Goal: Task Accomplishment & Management: Manage account settings

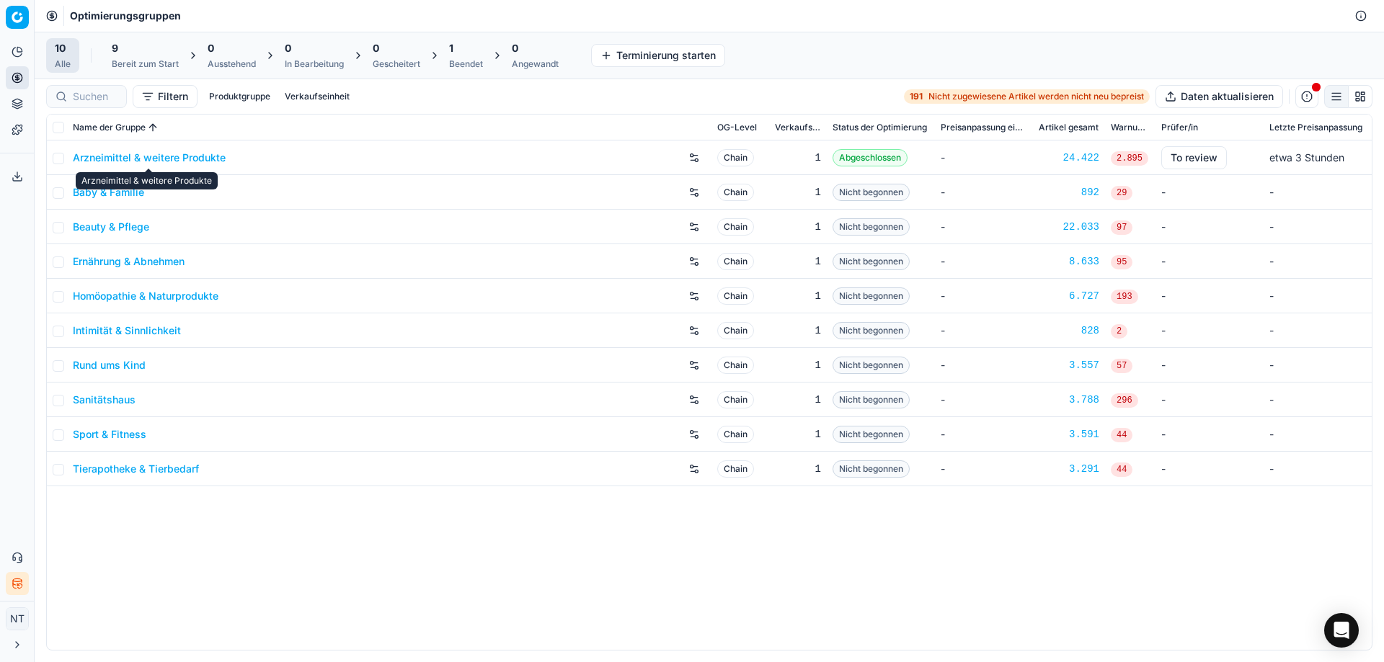
click at [156, 157] on link "Arzneimittel & weitere Produkte" at bounding box center [149, 158] width 153 height 14
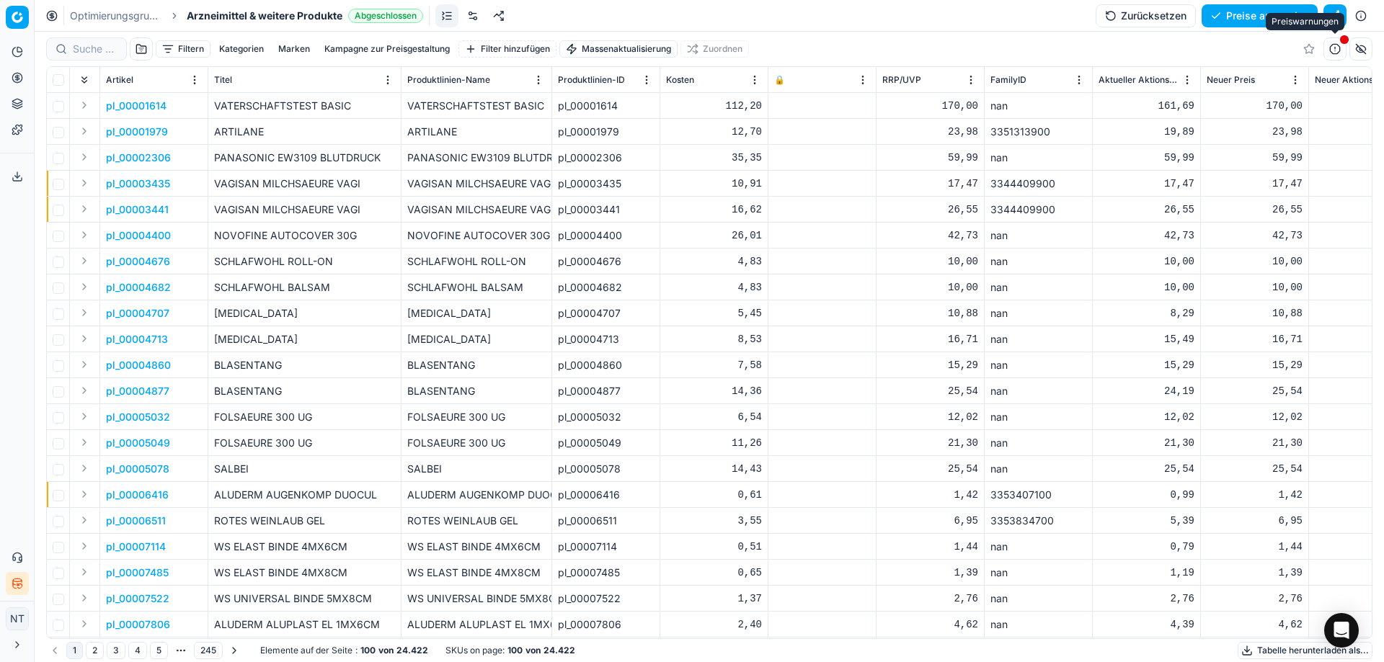
click at [1339, 43] on span "button" at bounding box center [1343, 39] width 15 height 15
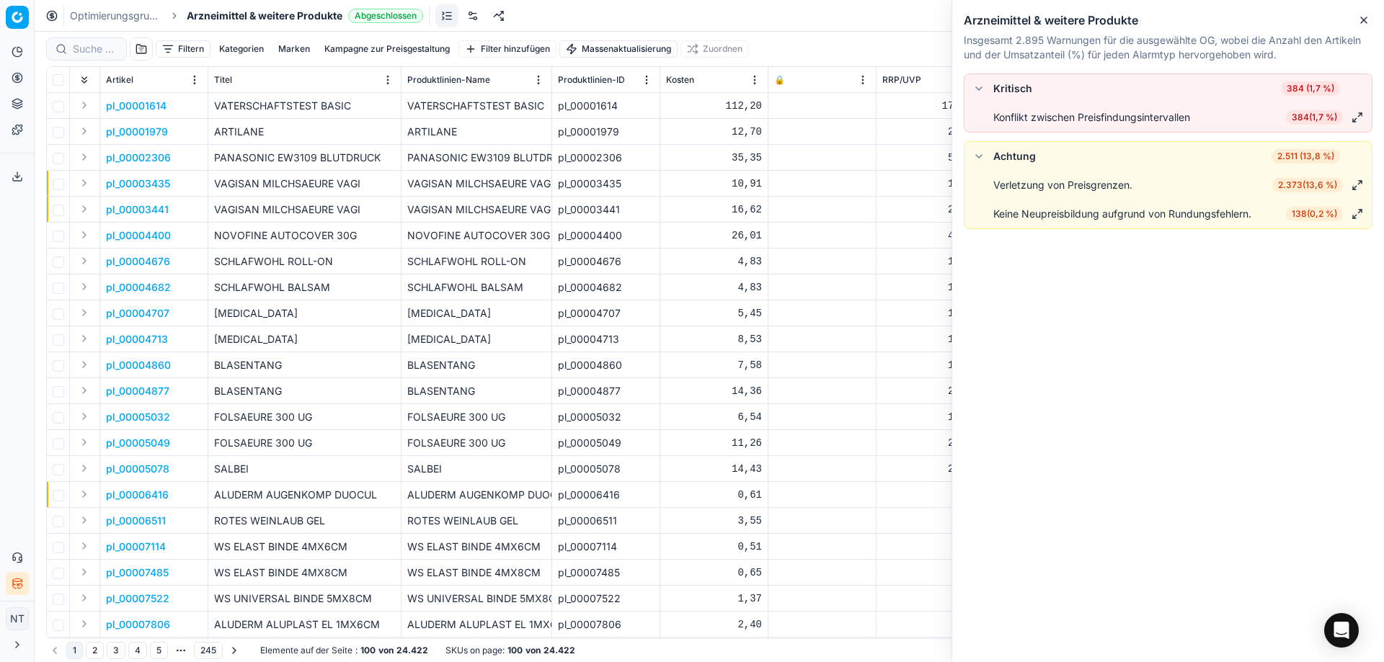
click at [1360, 19] on icon "button" at bounding box center [1364, 20] width 12 height 12
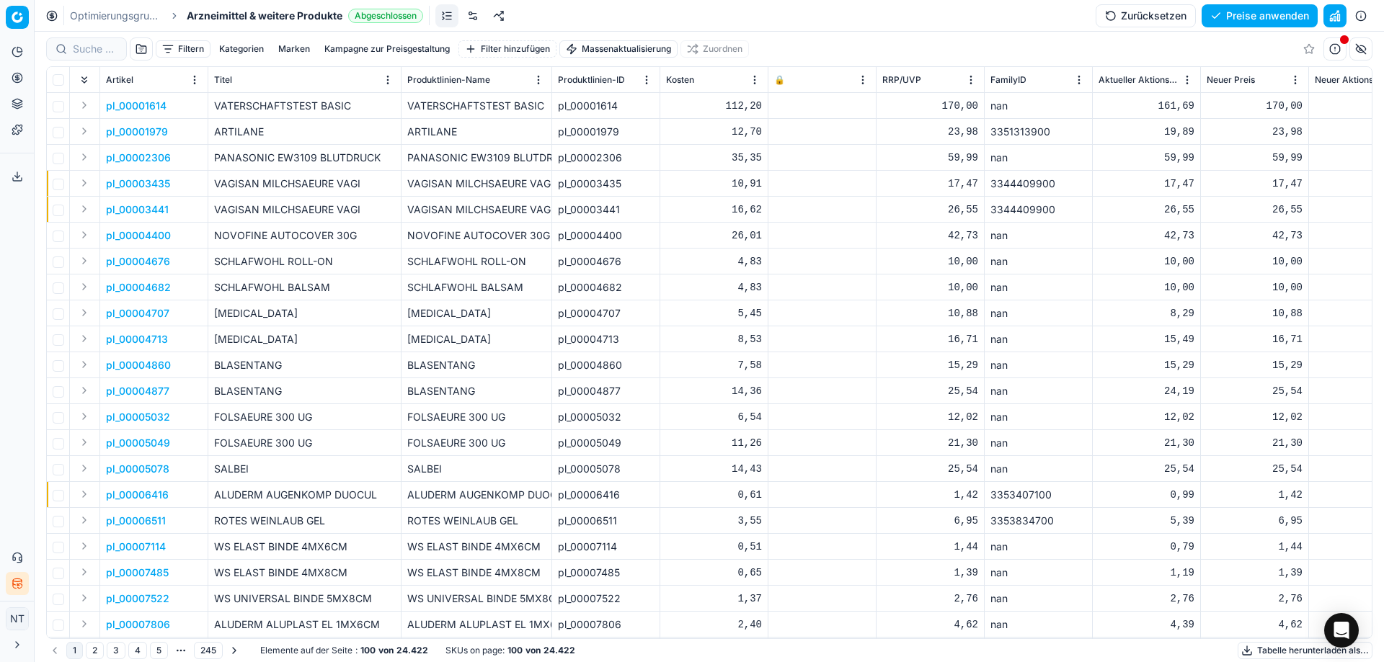
click at [1336, 19] on button "button" at bounding box center [1334, 15] width 23 height 23
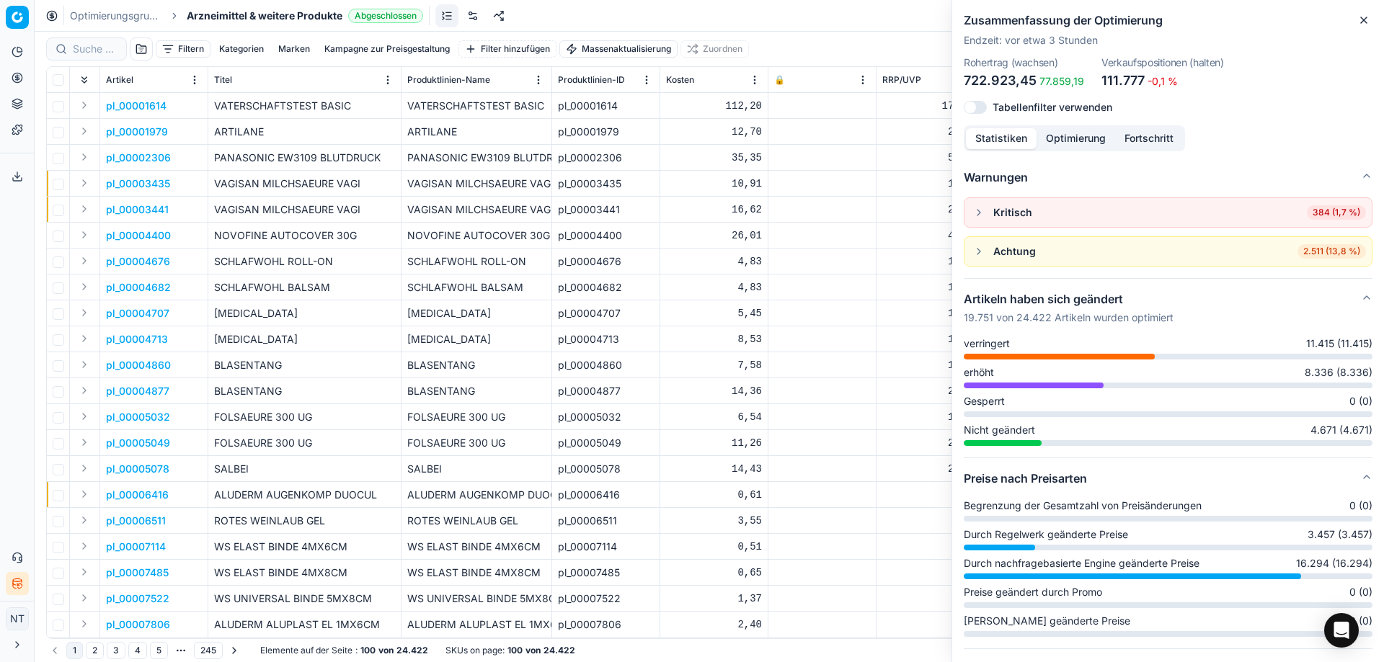
click at [772, 5] on div "Optimierungsgruppen Arzneimittel & weitere Produkte Abgeschlossen Zurücksetzen …" at bounding box center [709, 16] width 1349 height 32
click at [1366, 19] on icon "button" at bounding box center [1364, 20] width 12 height 12
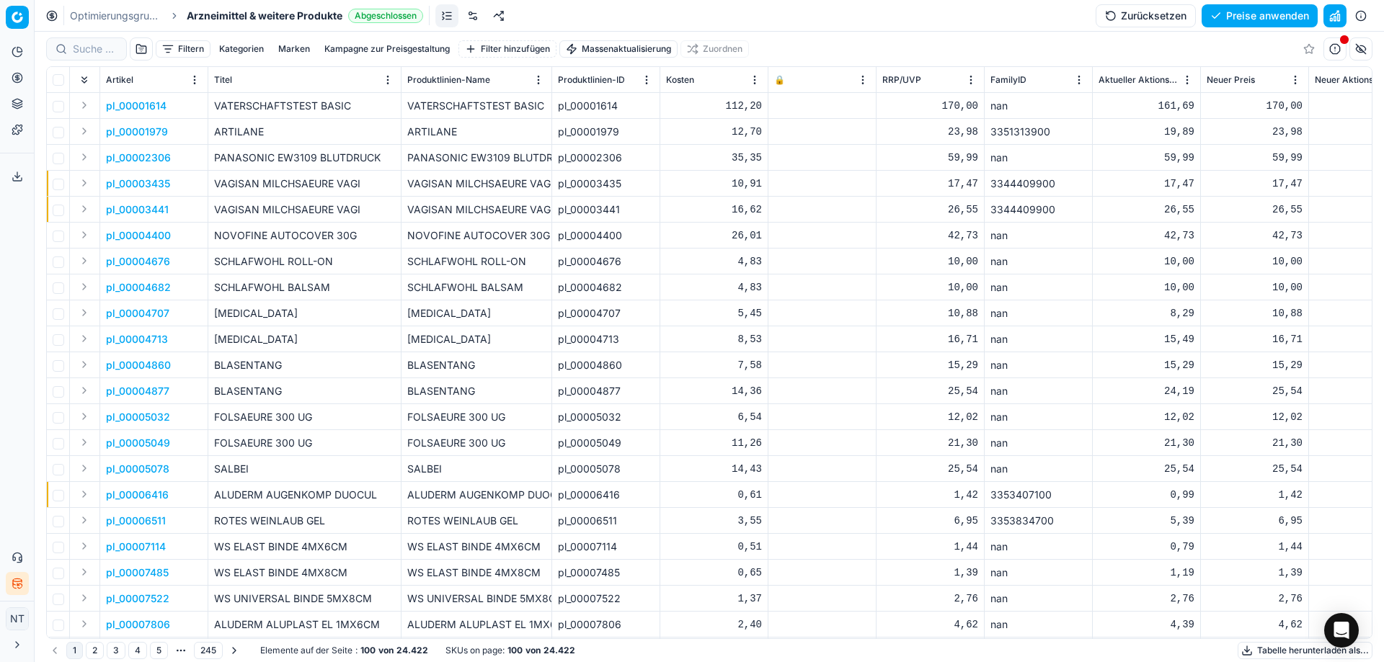
click at [117, 20] on link "Optimierungsgruppen" at bounding box center [116, 16] width 92 height 14
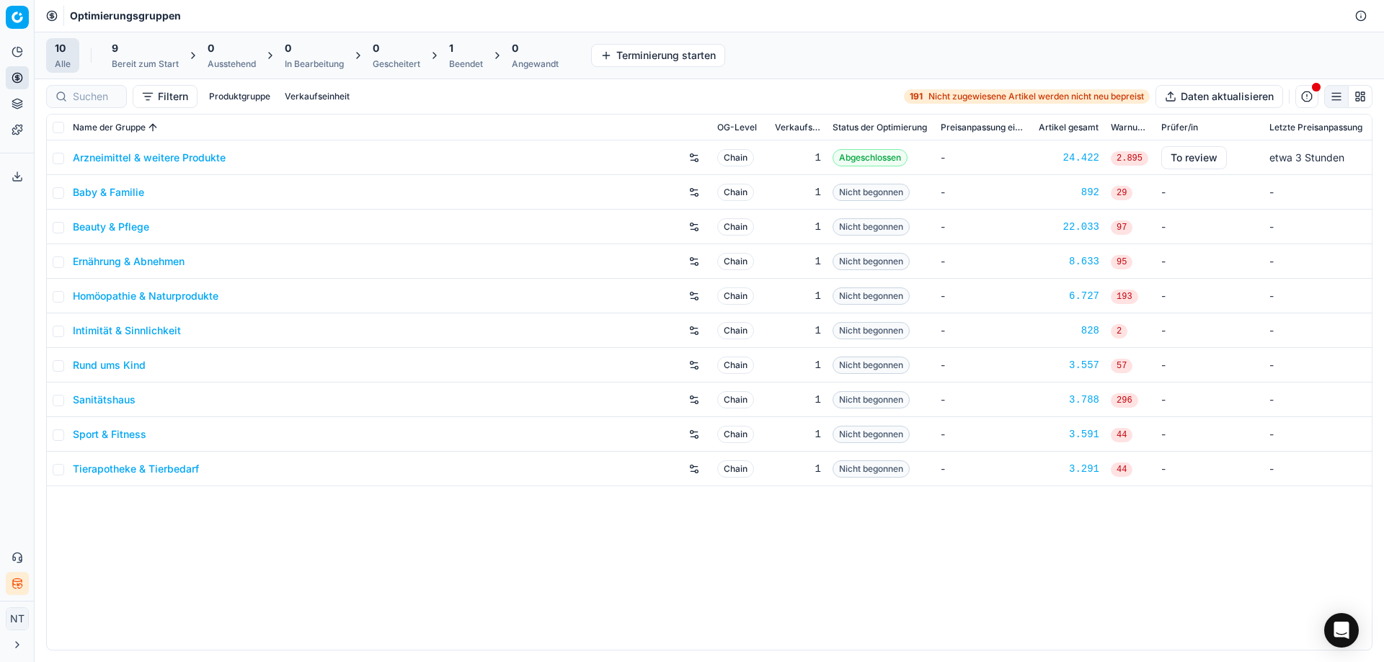
click at [697, 159] on button "button" at bounding box center [694, 157] width 23 height 23
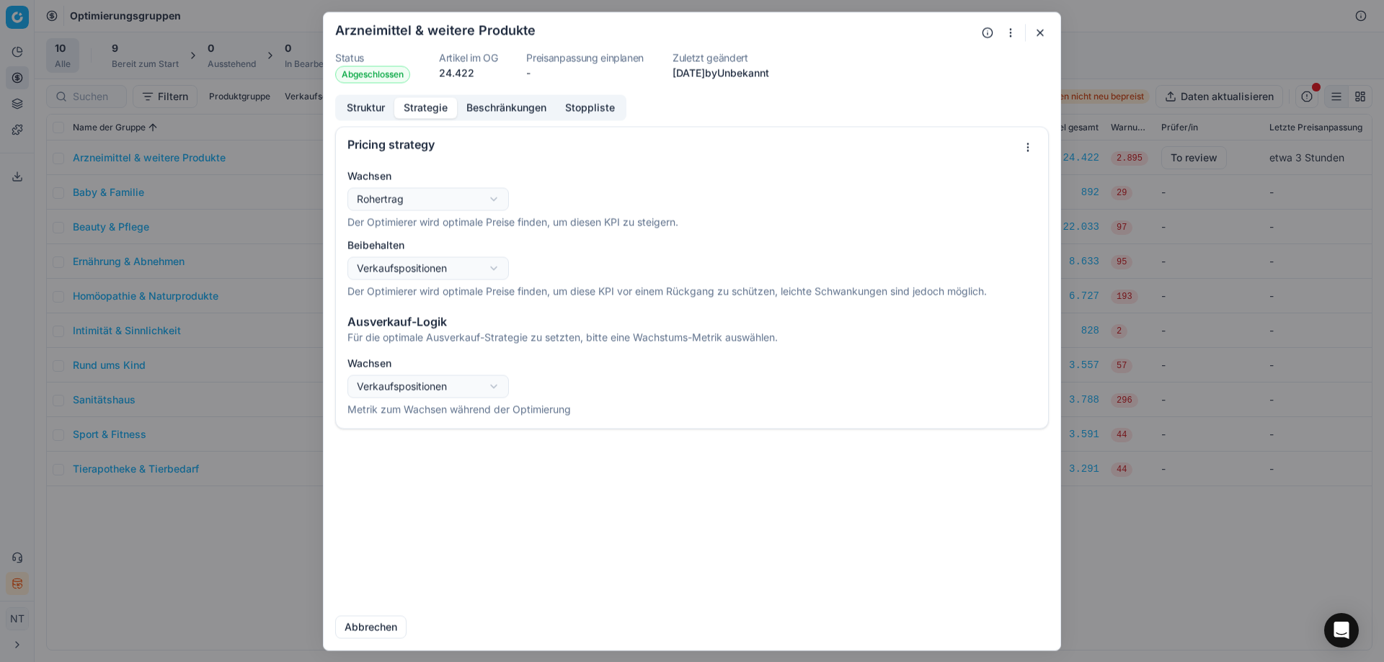
click at [423, 110] on button "Strategie" at bounding box center [425, 107] width 63 height 21
click at [484, 110] on button "Beschränkungen" at bounding box center [506, 107] width 99 height 21
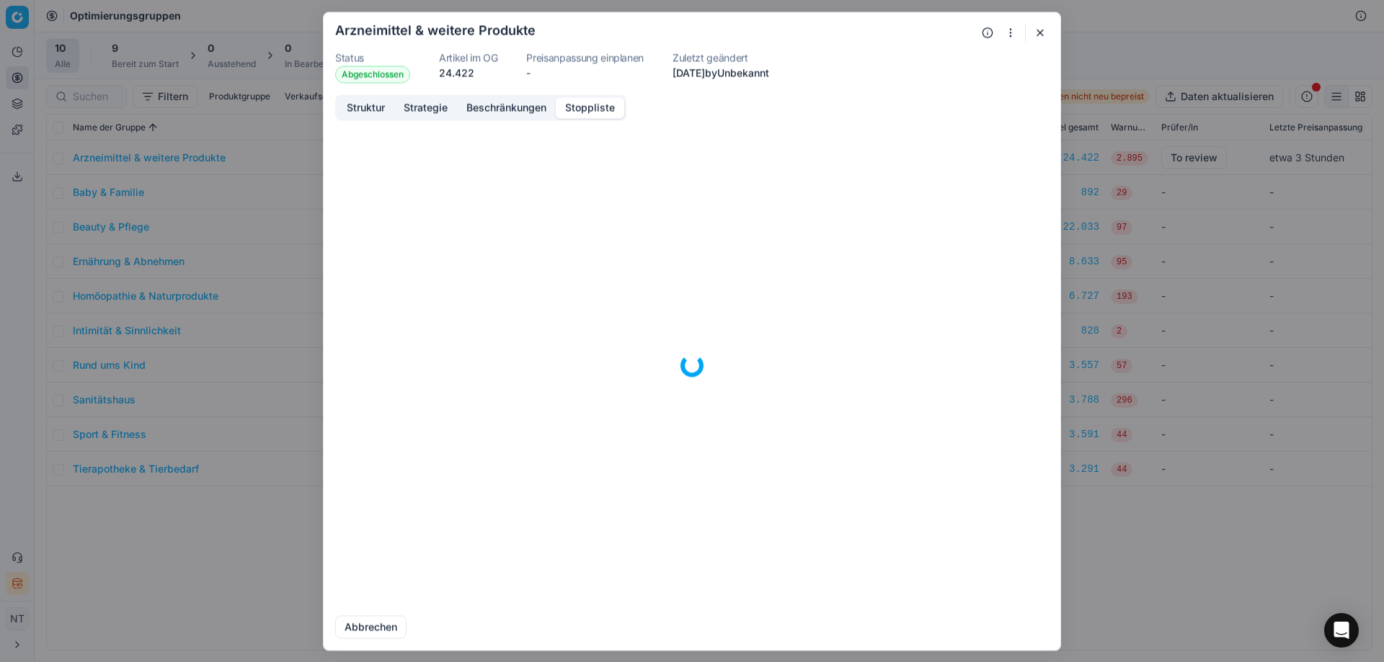
click at [570, 110] on button "Stoppliste" at bounding box center [590, 107] width 68 height 21
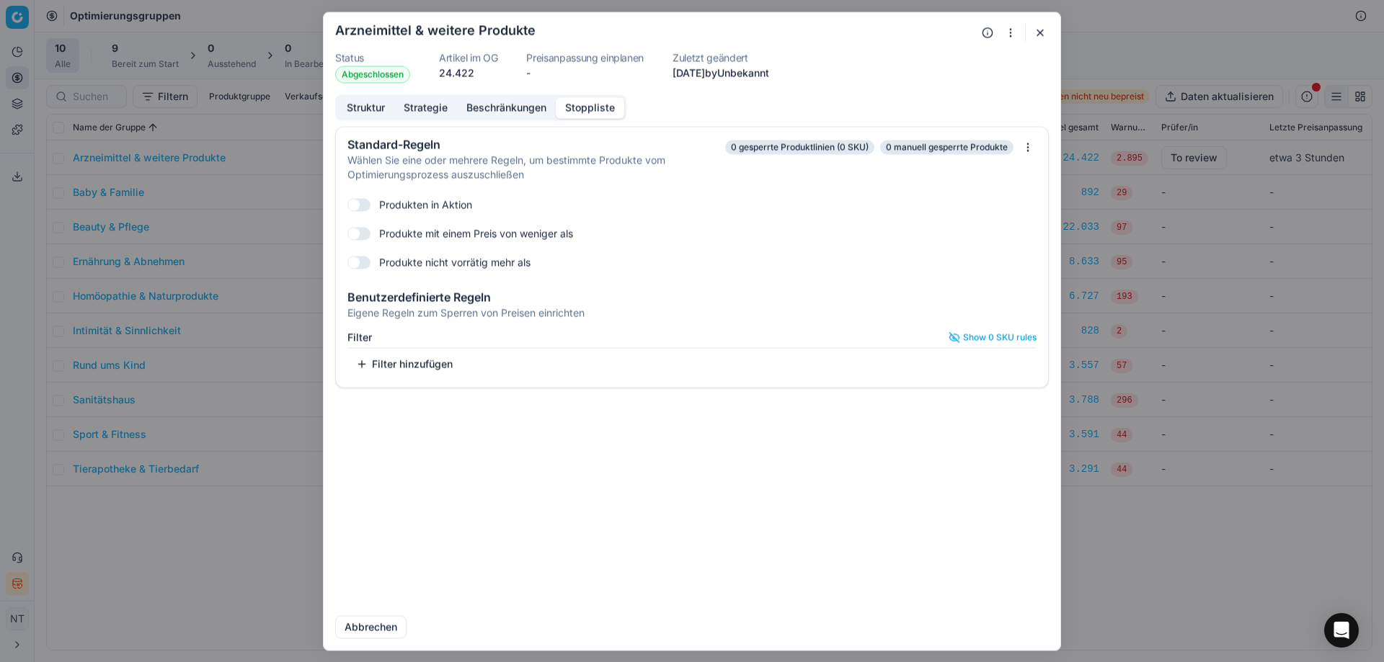
click at [1040, 35] on button "button" at bounding box center [1039, 32] width 17 height 17
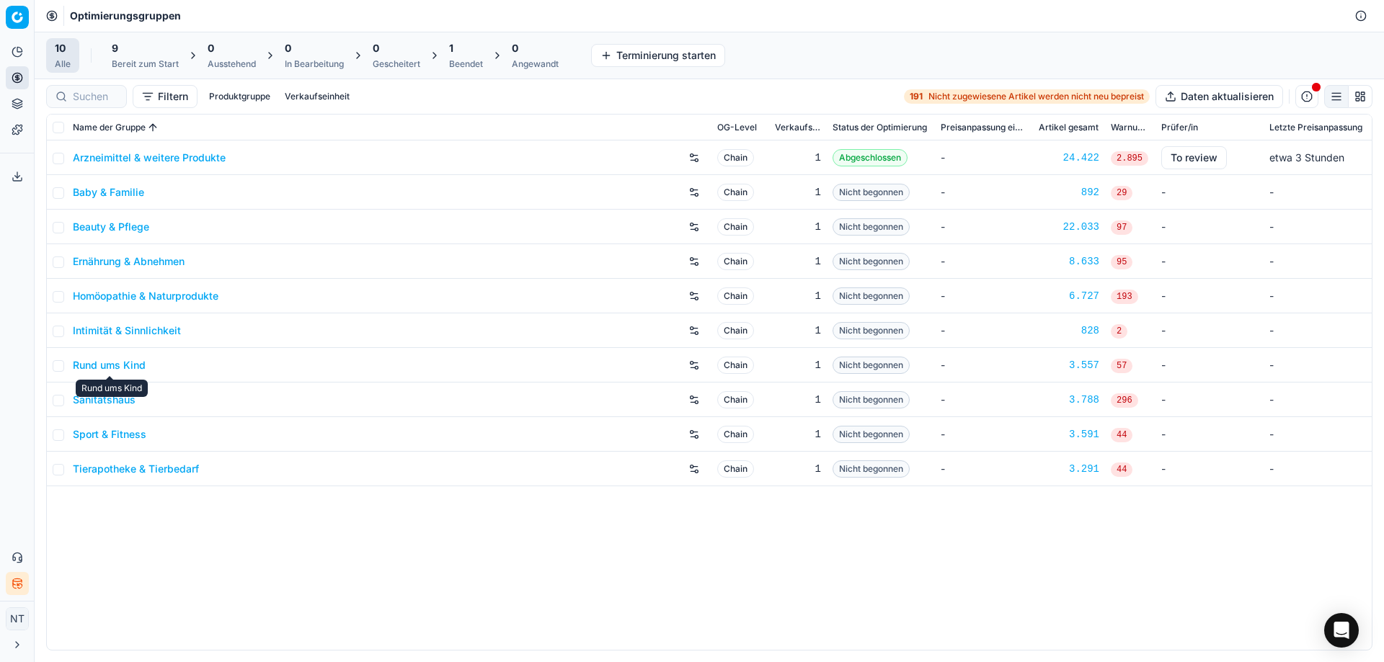
click at [111, 363] on link "Rund ums Kind" at bounding box center [109, 365] width 73 height 14
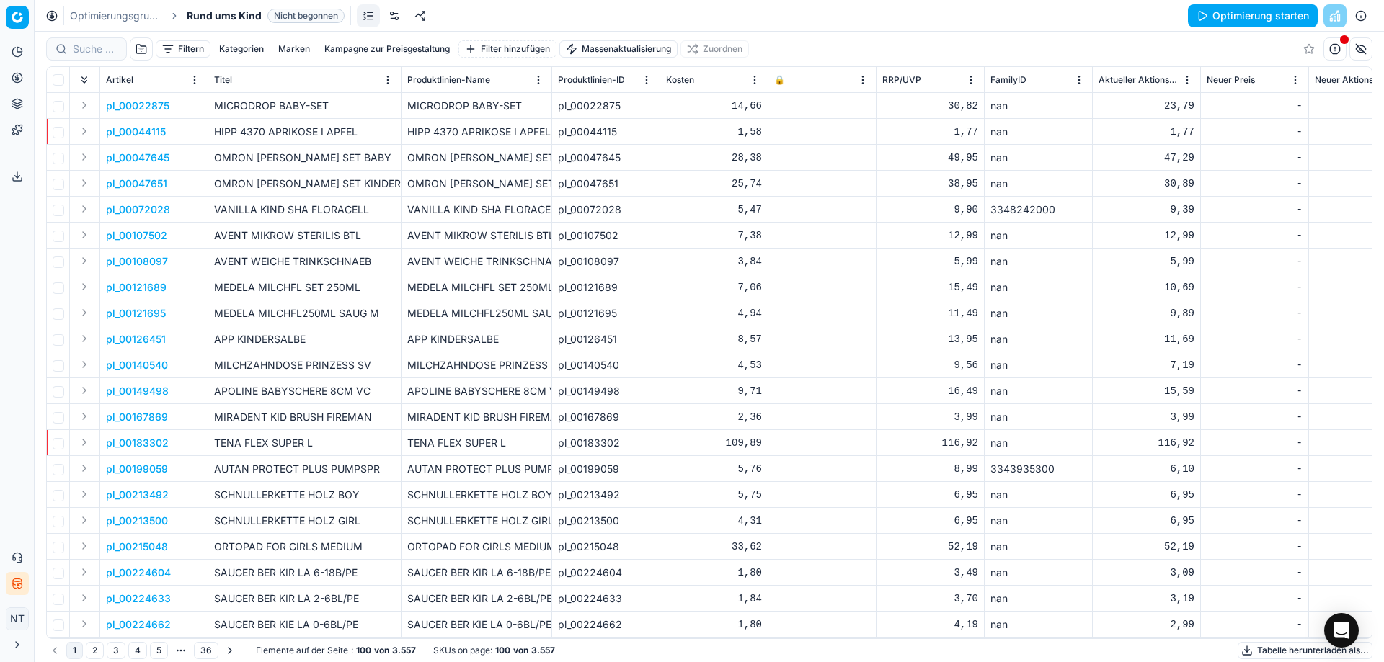
click at [96, 19] on link "Optimierungsgruppen" at bounding box center [116, 16] width 92 height 14
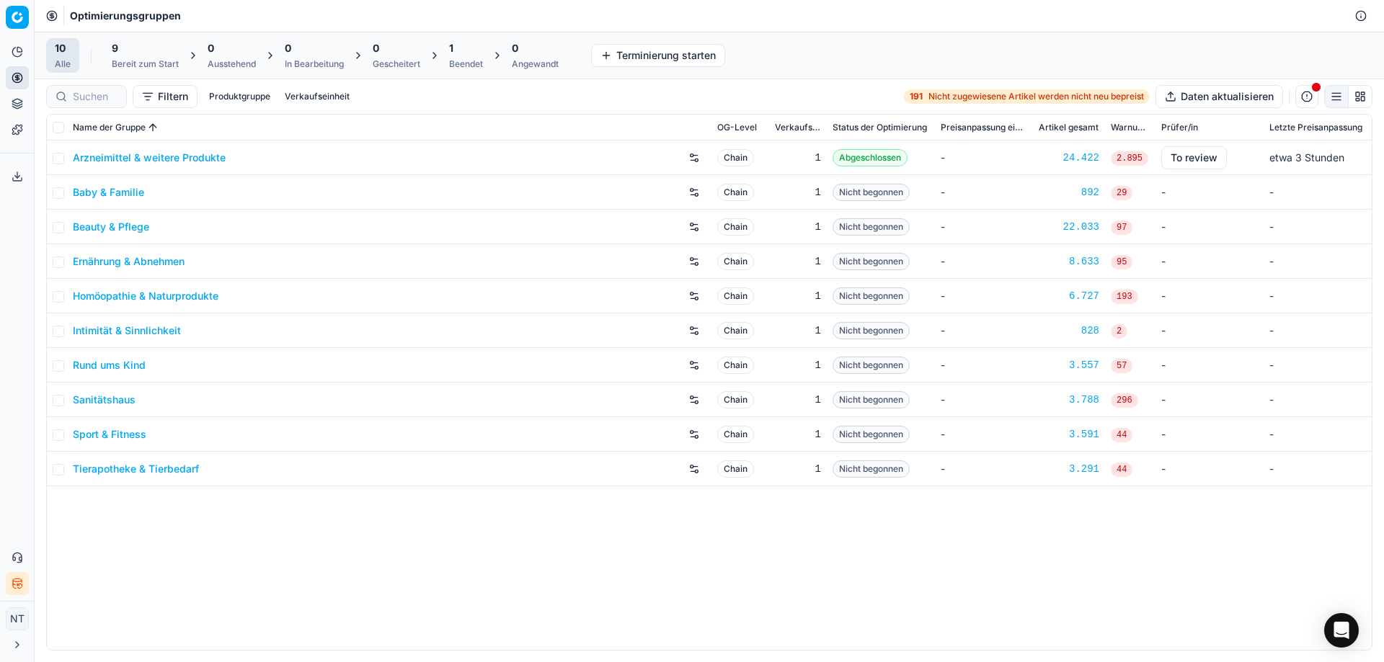
click at [322, 544] on div "Arzneimittel & weitere Produkte Chain 1 Abgeschlossen - 24.422 2.895 To review …" at bounding box center [709, 396] width 1325 height 510
click at [172, 289] on link "Homöopathie & Naturprodukte" at bounding box center [146, 296] width 146 height 14
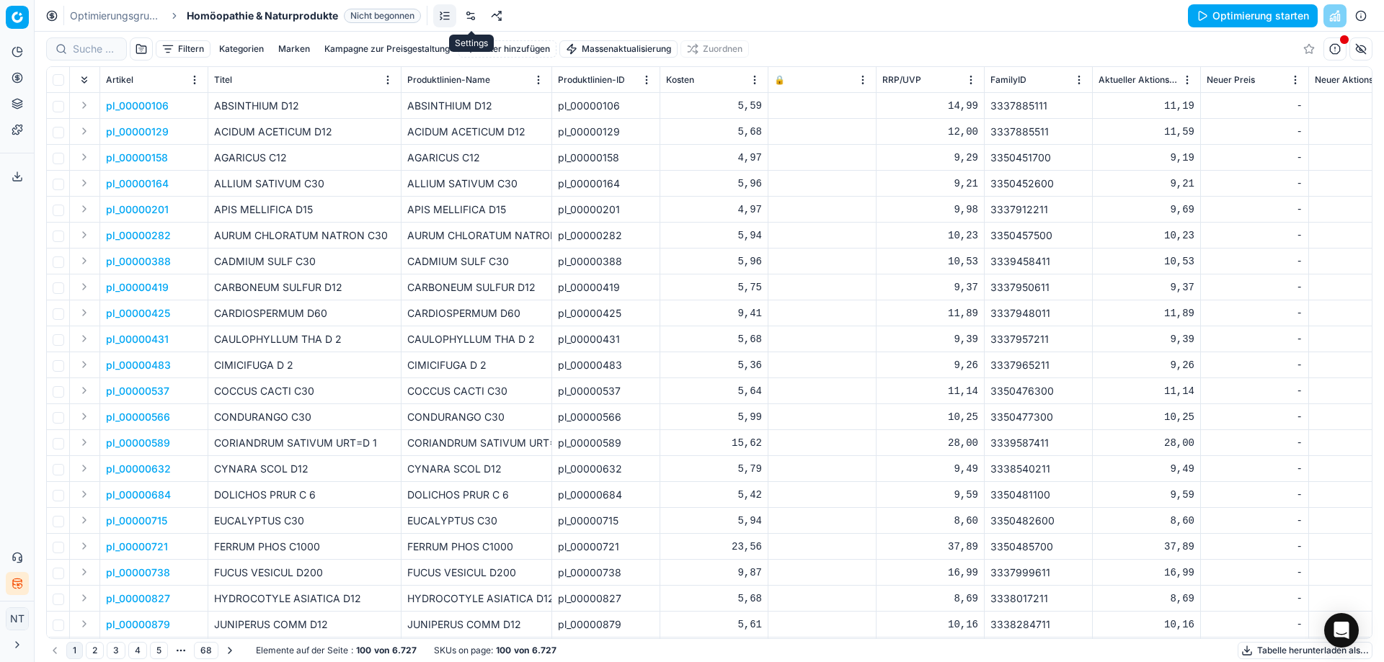
click at [471, 21] on link at bounding box center [470, 15] width 23 height 23
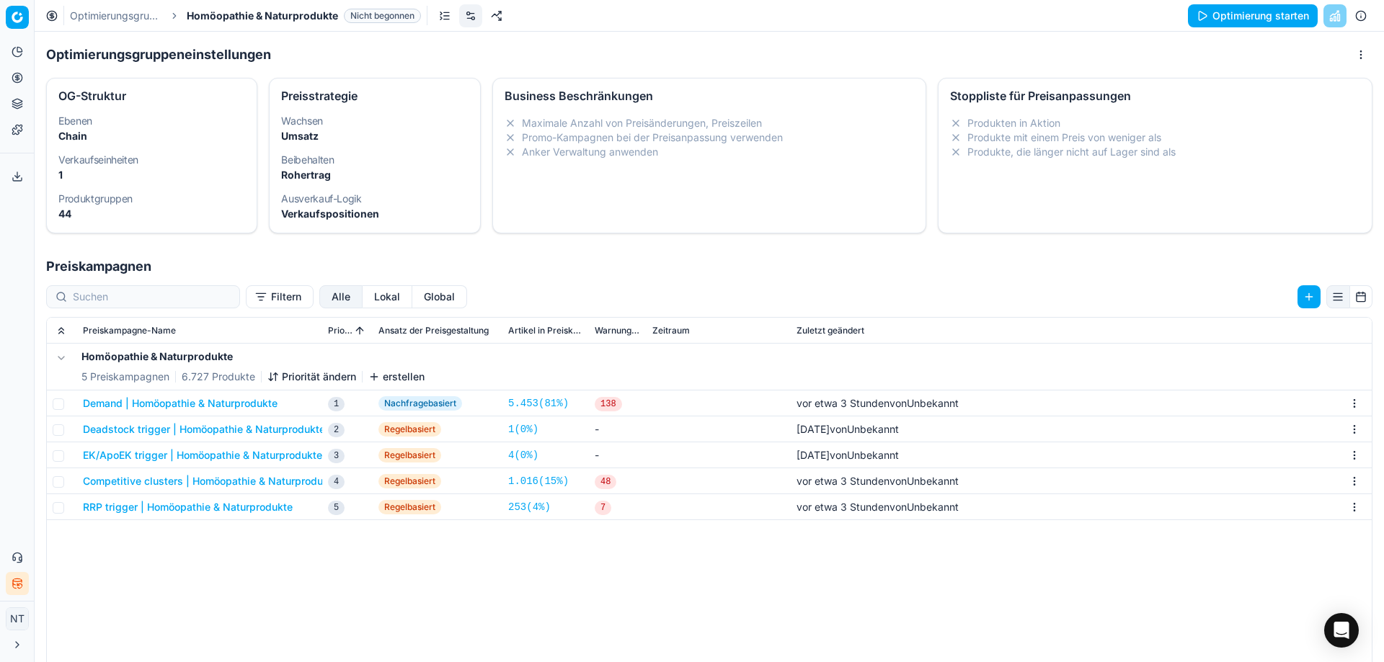
click at [399, 112] on div "Wachsen Umsatz Beibehalten Rohertrag Ausverkauf-Logik Verkaufspositionen" at bounding box center [375, 171] width 210 height 123
select select "gross_profit"
select select "sales_items"
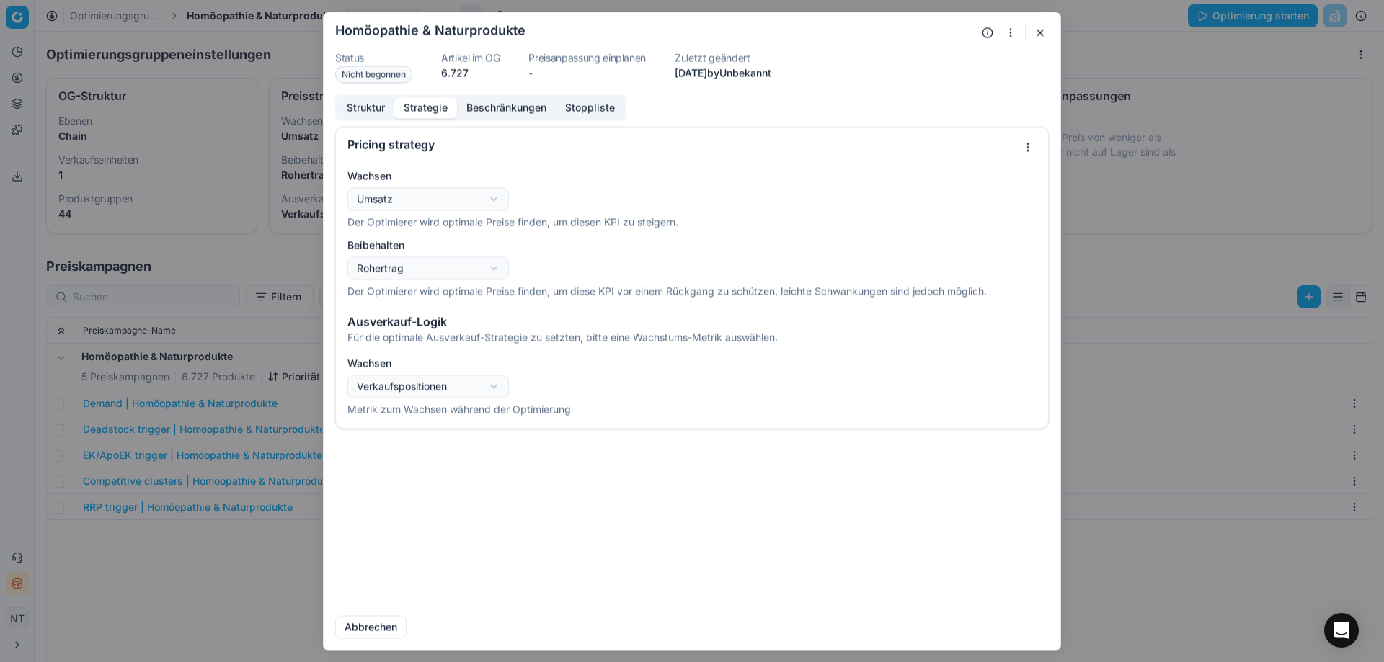
click at [1036, 32] on button "button" at bounding box center [1039, 32] width 17 height 17
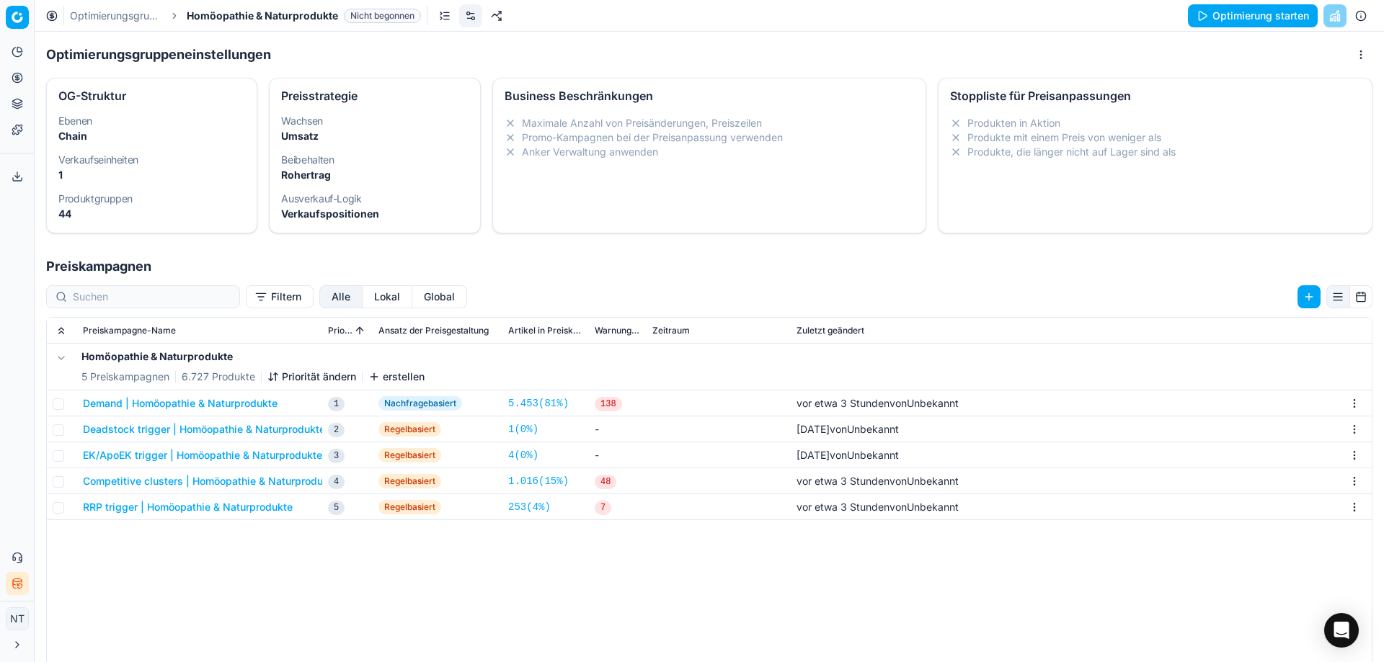
click at [129, 10] on link "Optimierungsgruppen" at bounding box center [116, 16] width 92 height 14
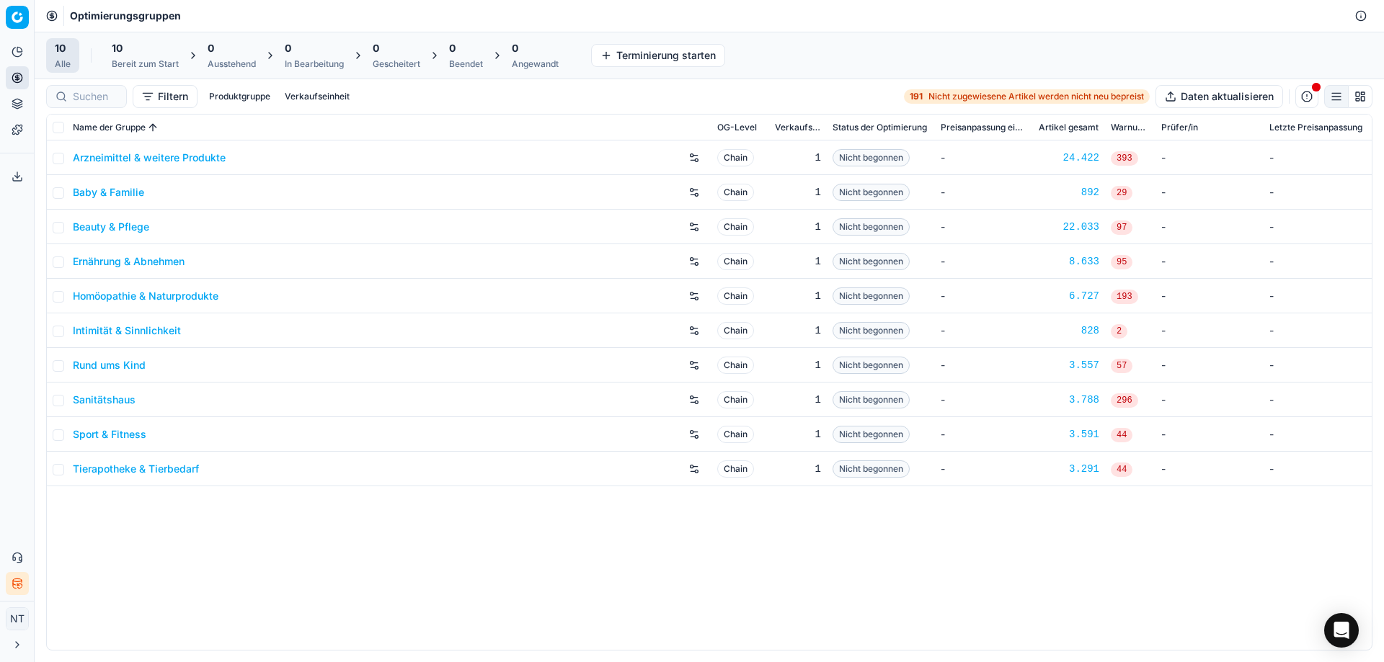
click at [319, 572] on div "Arzneimittel & weitere Produkte Chain 1 Nicht begonnen - 24.422 393 - - Baby & …" at bounding box center [709, 396] width 1325 height 510
click at [17, 52] on icon at bounding box center [18, 52] width 12 height 12
click at [97, 99] on link "KI-Dashboard" at bounding box center [139, 102] width 168 height 20
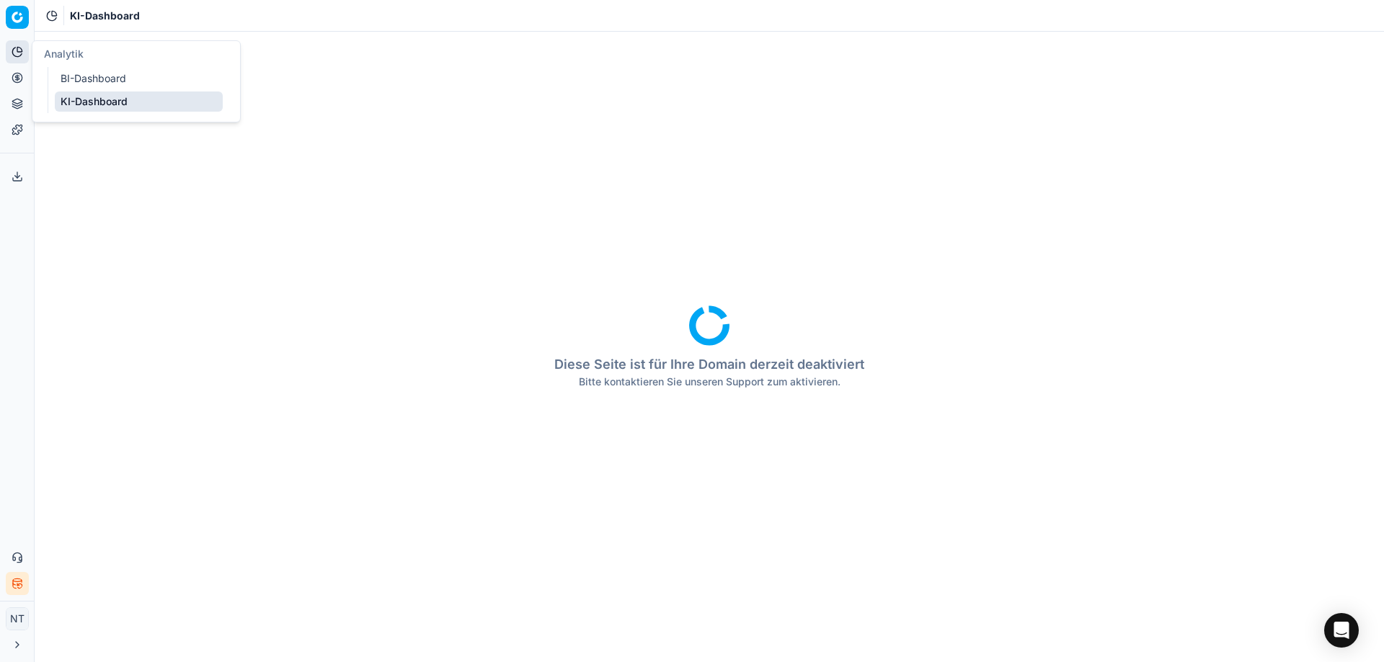
click at [12, 52] on icon at bounding box center [16, 52] width 9 height 9
click at [77, 79] on link "BI-Dashboard" at bounding box center [139, 78] width 168 height 20
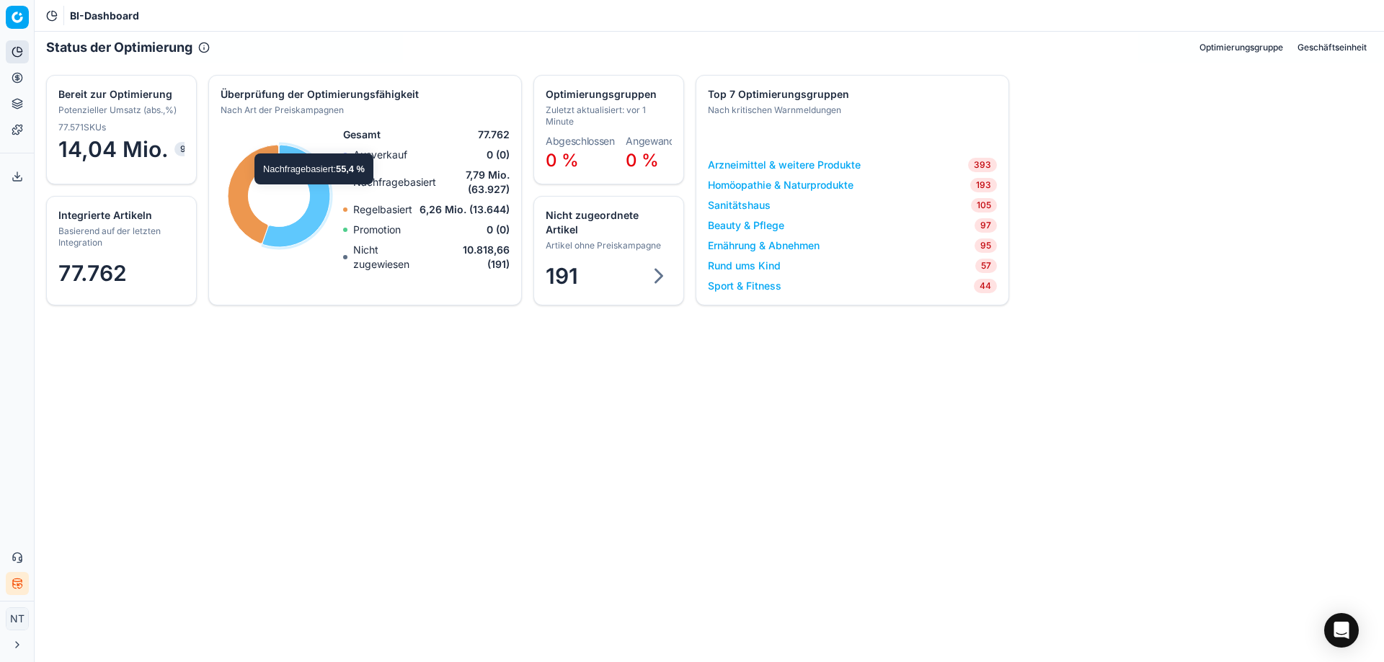
click at [456, 398] on div "Status der Optimierung Optimierungsgruppe Geschäftseinheit Integrierte Artikeln…" at bounding box center [709, 347] width 1349 height 631
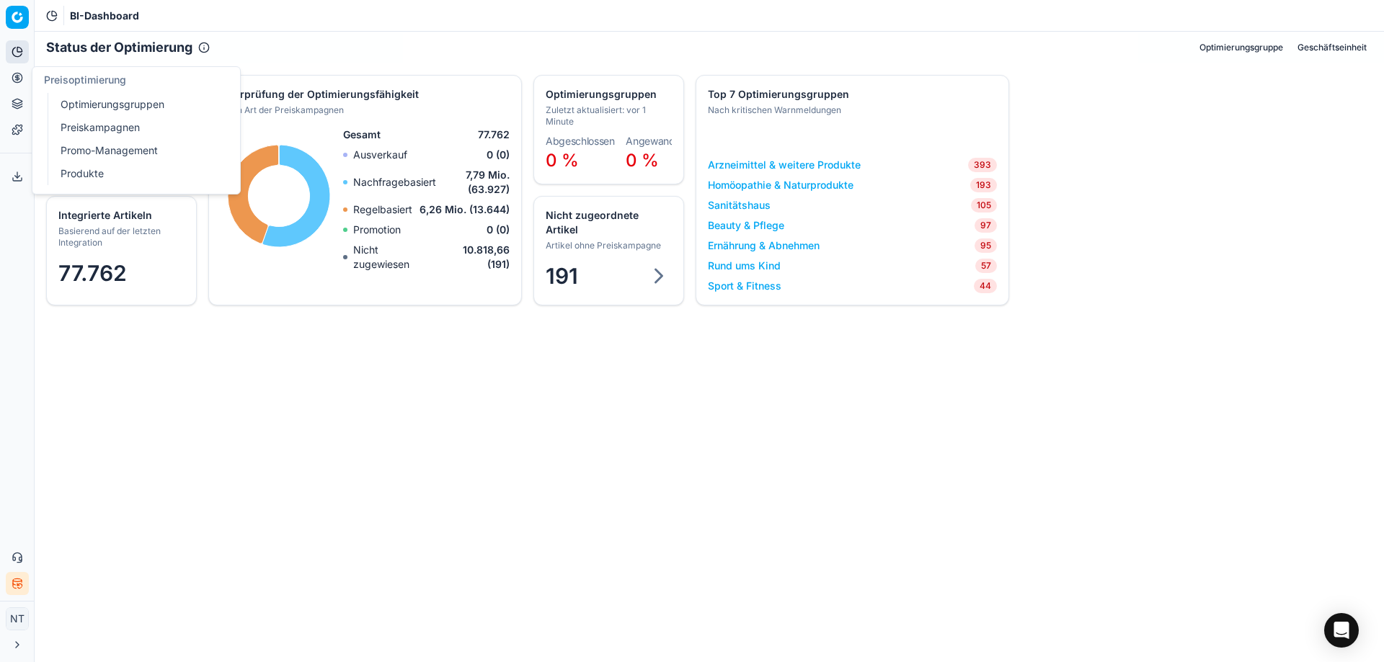
click at [86, 107] on link "Optimierungsgruppen" at bounding box center [139, 104] width 168 height 20
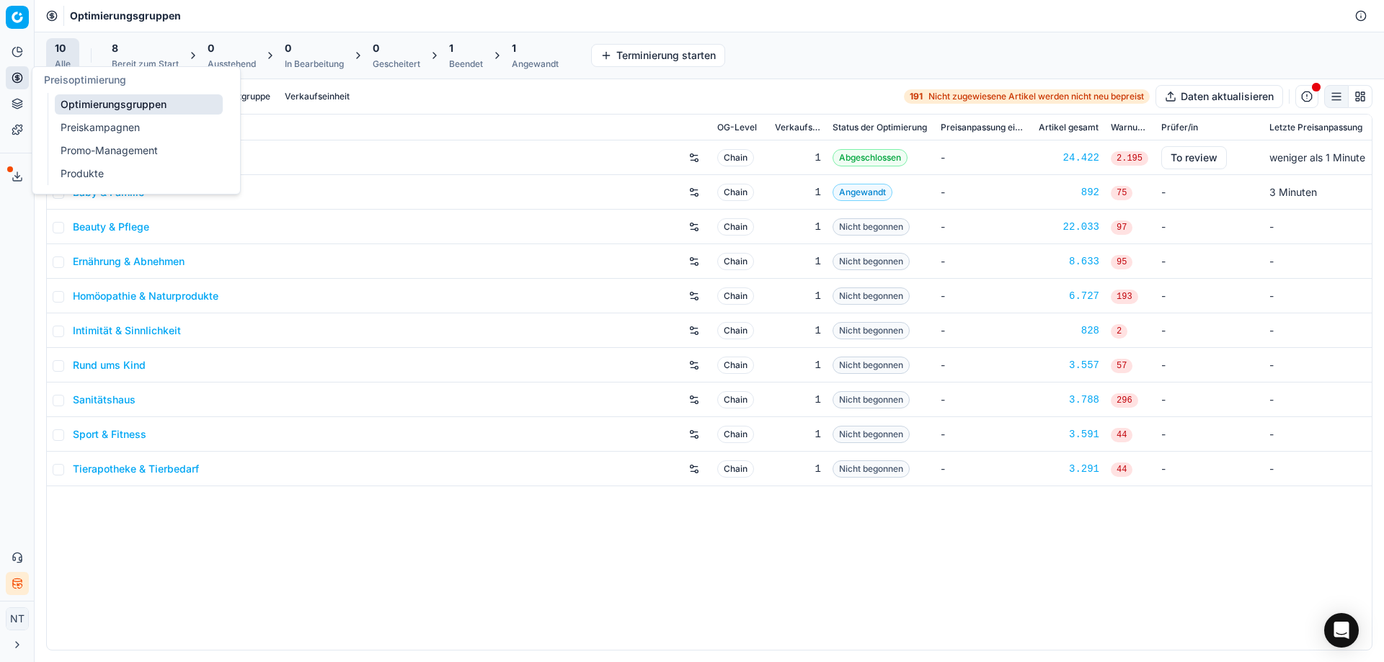
click at [79, 180] on link "Produkte" at bounding box center [139, 174] width 168 height 20
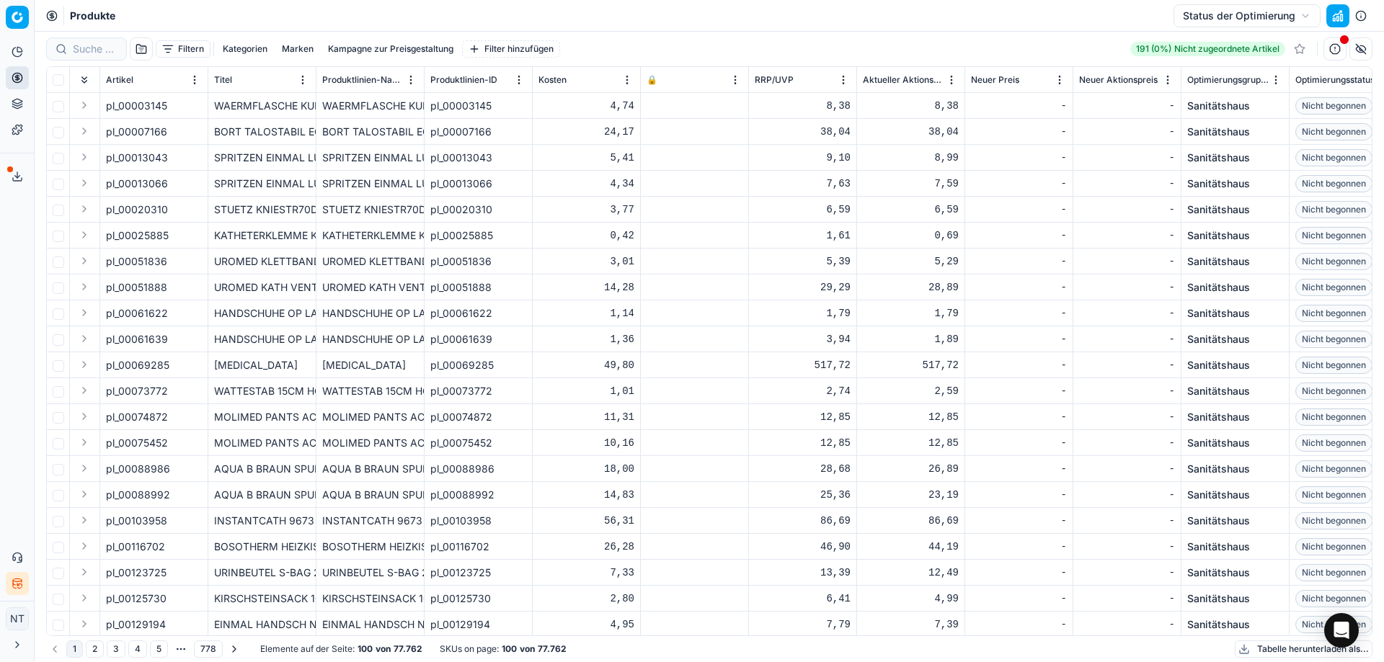
click at [1339, 16] on button "button" at bounding box center [1337, 15] width 23 height 23
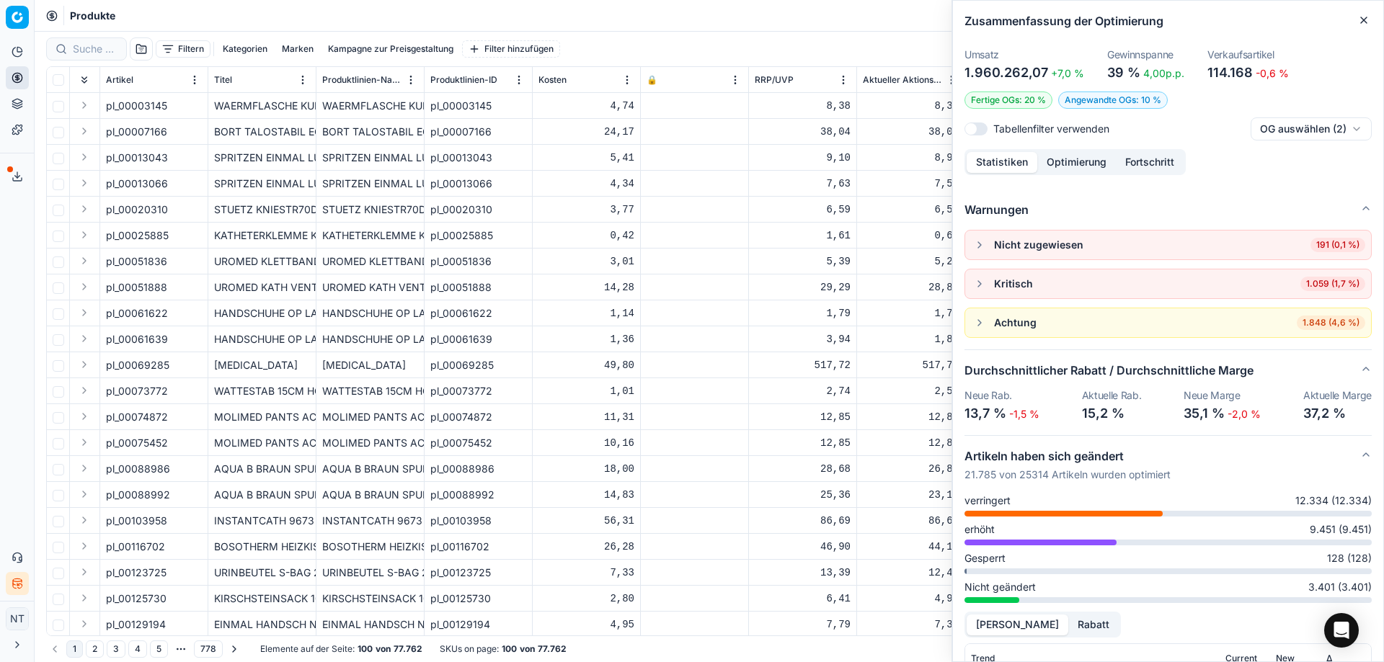
click at [874, 26] on div "Produkte Status der Optimierung" at bounding box center [709, 16] width 1349 height 32
click at [1372, 20] on div "Zusammenfassung der Optimierung" at bounding box center [1168, 21] width 430 height 40
click at [1366, 19] on icon "button" at bounding box center [1364, 20] width 12 height 12
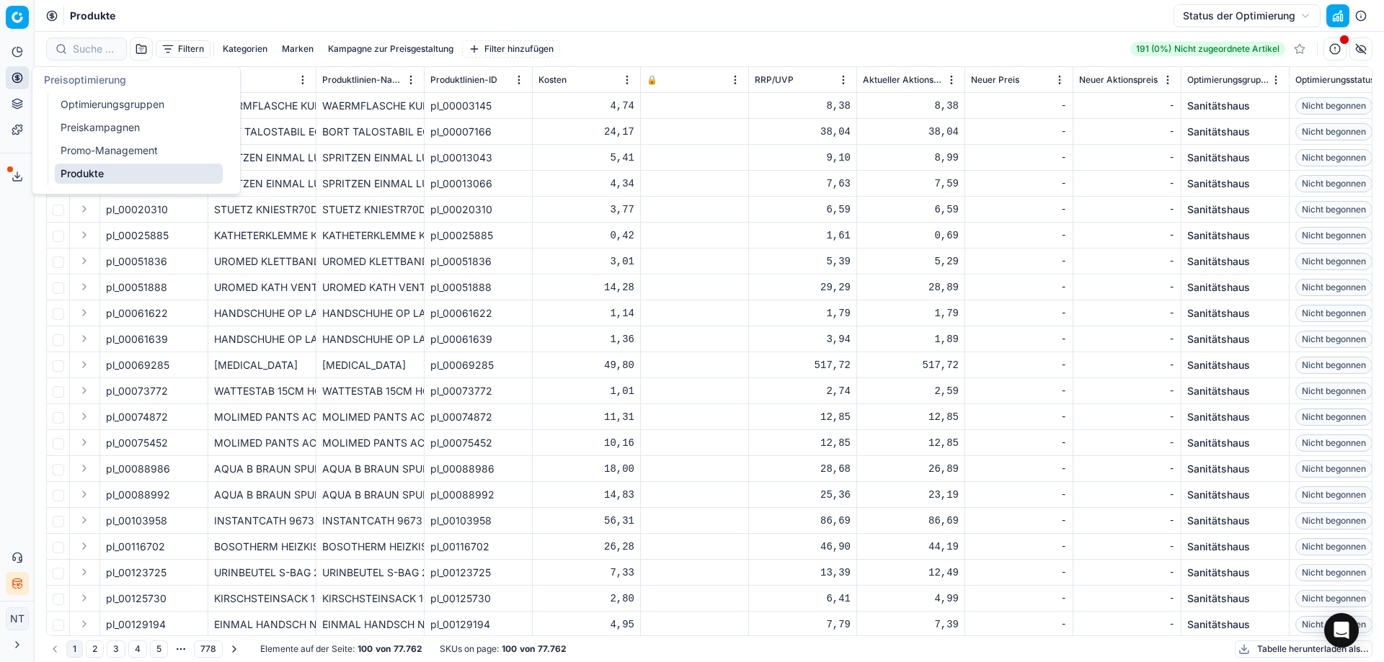
click at [86, 109] on link "Optimierungsgruppen" at bounding box center [139, 104] width 168 height 20
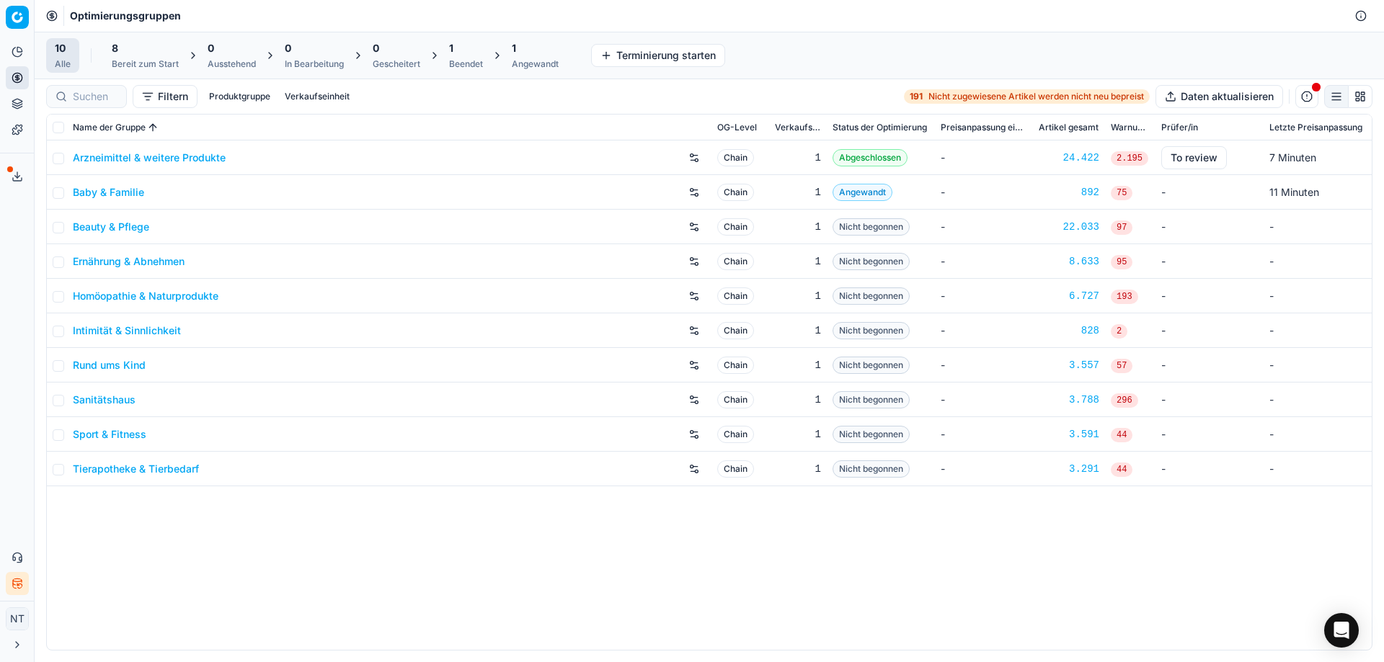
click at [22, 181] on icon at bounding box center [18, 177] width 12 height 12
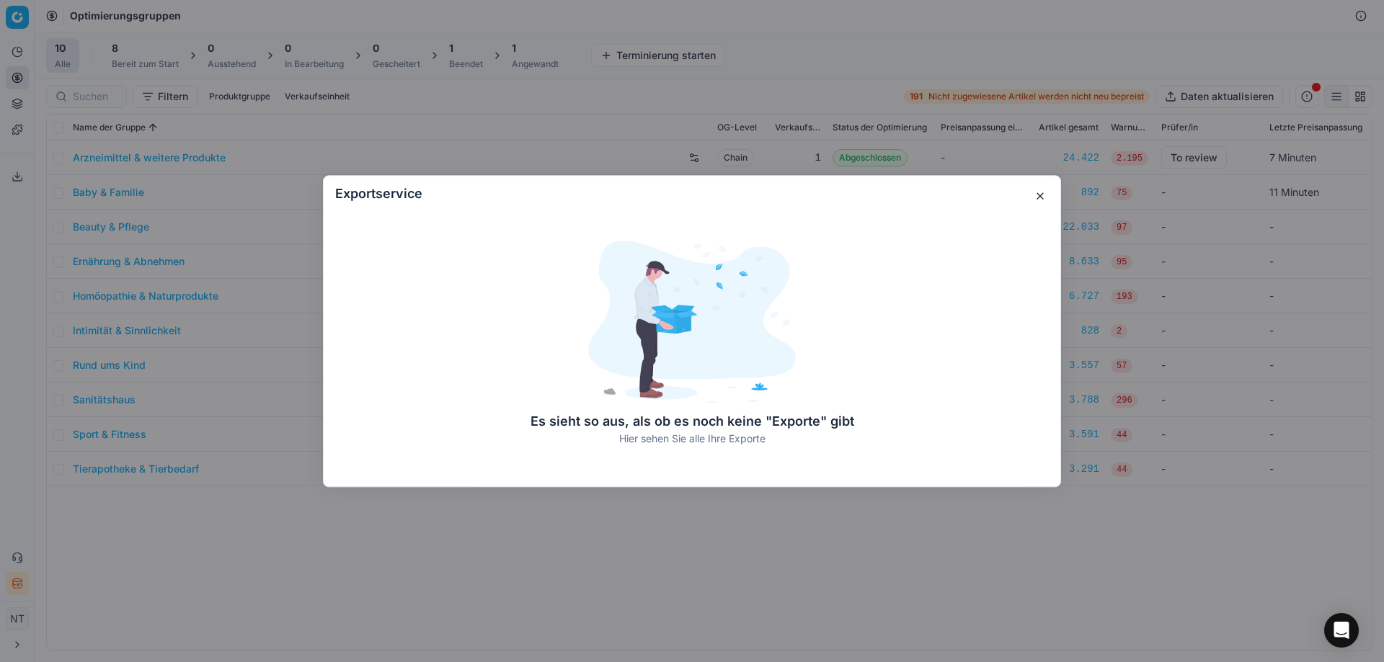
click at [1038, 194] on button "button" at bounding box center [1039, 195] width 17 height 17
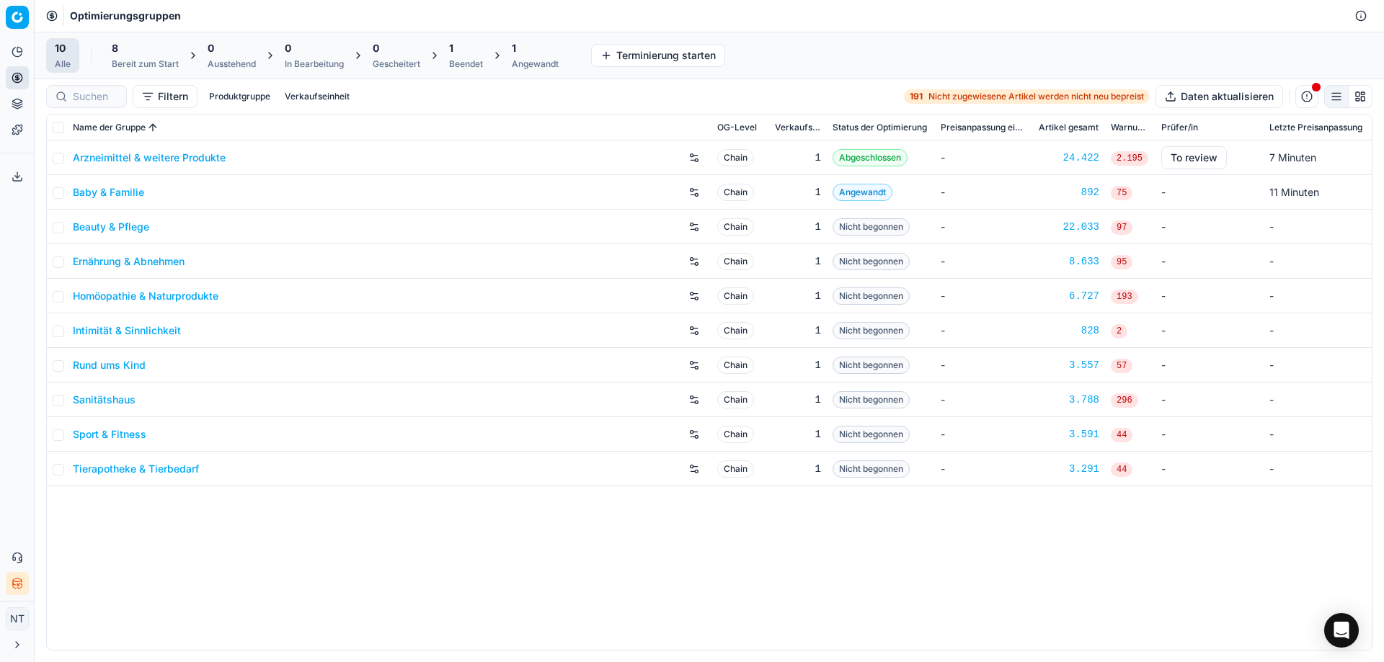
click at [1305, 92] on button "button" at bounding box center [1306, 96] width 23 height 23
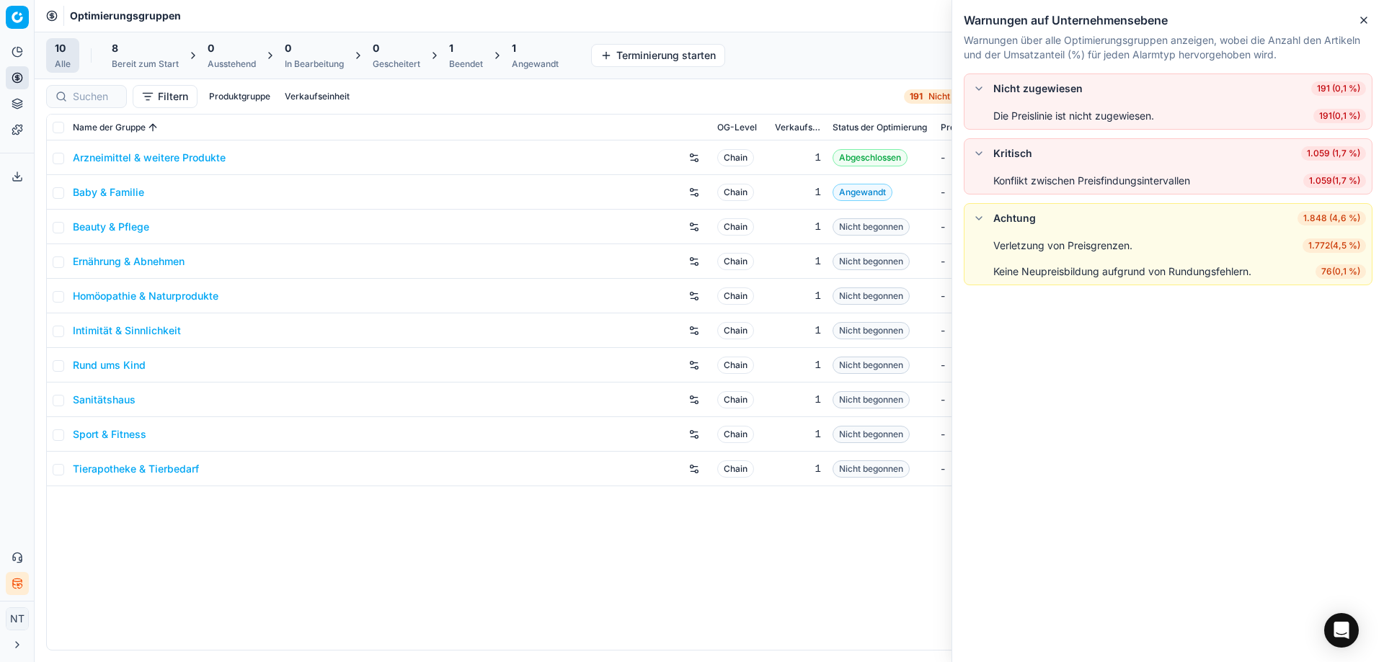
click at [863, 27] on div "Optimierungsgruppen" at bounding box center [709, 16] width 1349 height 32
click at [1361, 16] on icon "button" at bounding box center [1364, 20] width 12 height 12
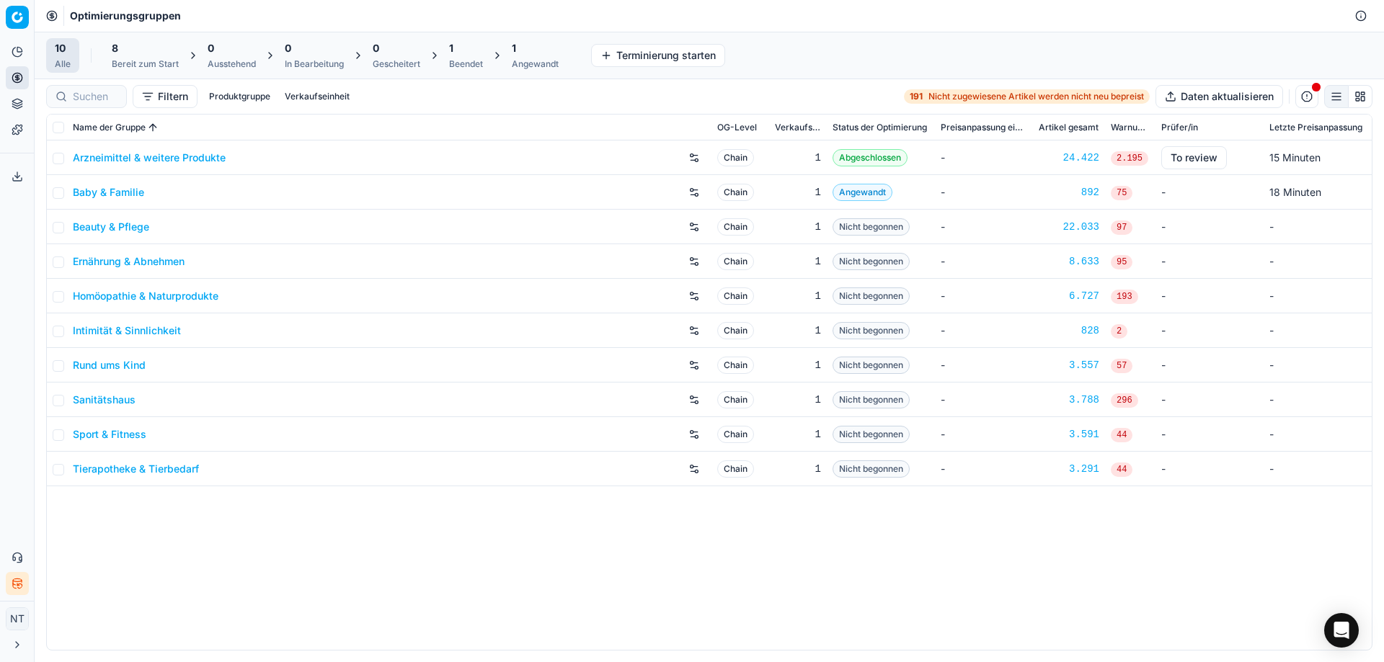
click at [497, 537] on div "Arzneimittel & weitere Produkte Chain 1 Abgeschlossen - 24.422 2.195 To review …" at bounding box center [709, 396] width 1325 height 510
click at [679, 586] on div "Arzneimittel & weitere Produkte Chain 1 Abgeschlossen - 24.422 2.195 To review …" at bounding box center [709, 396] width 1325 height 510
